Goal: Information Seeking & Learning: Learn about a topic

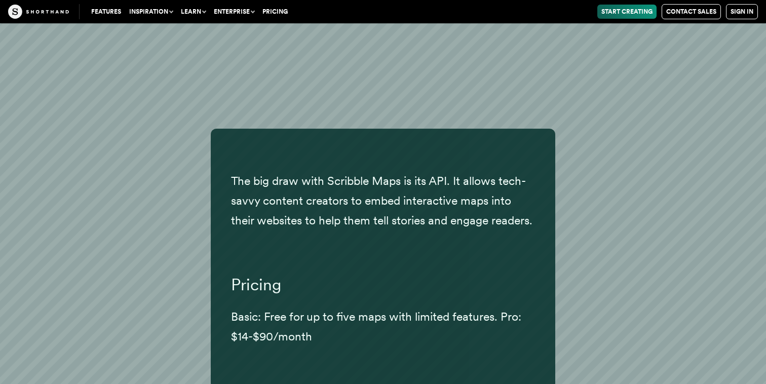
scroll to position [23492, 0]
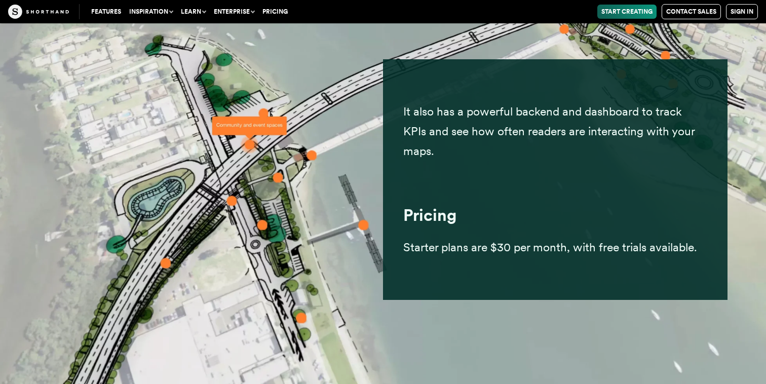
scroll to position [22068, 0]
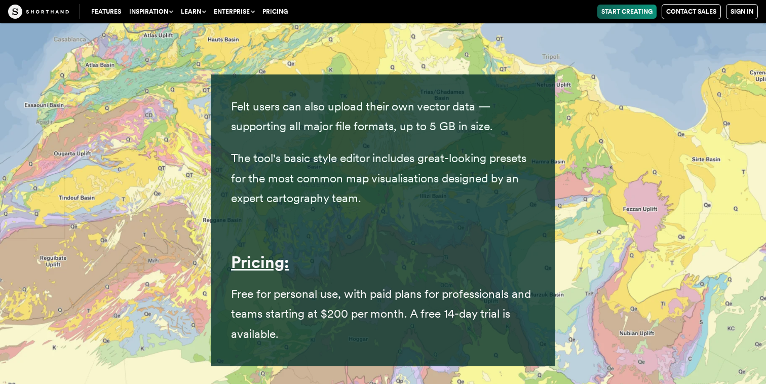
scroll to position [20099, 0]
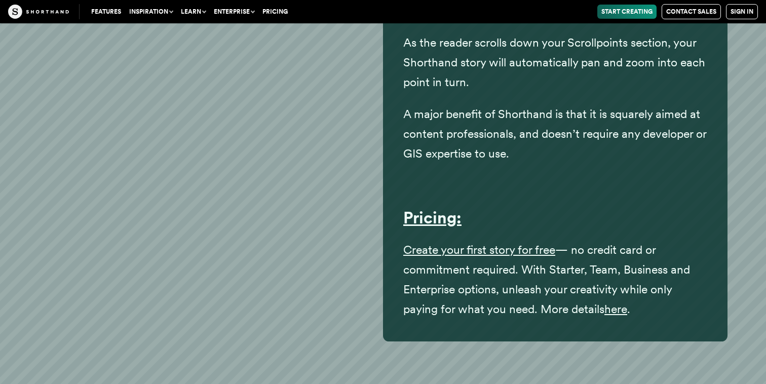
scroll to position [18056, 0]
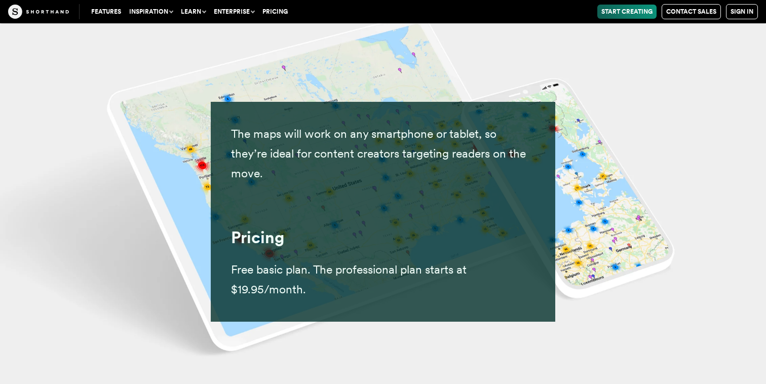
scroll to position [16411, 0]
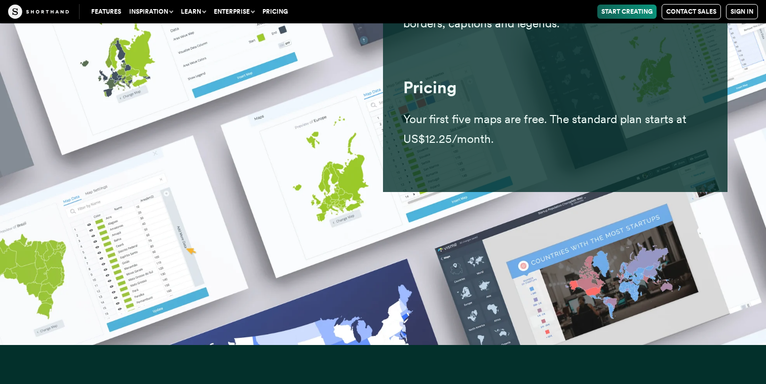
scroll to position [14632, 0]
